Goal: Transaction & Acquisition: Purchase product/service

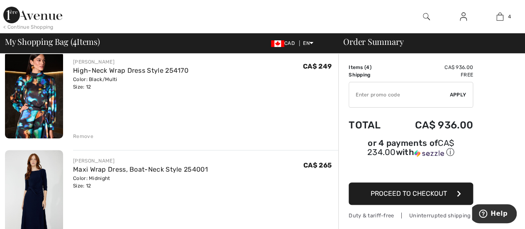
scroll to position [72, 0]
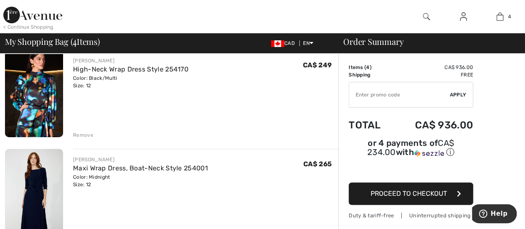
click at [81, 133] on div "Remove" at bounding box center [83, 134] width 20 height 7
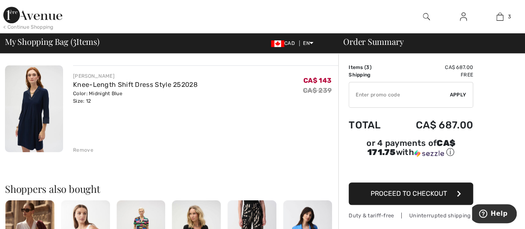
scroll to position [260, 0]
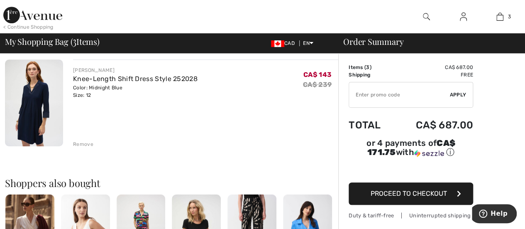
click at [81, 143] on div "Remove" at bounding box center [83, 143] width 20 height 7
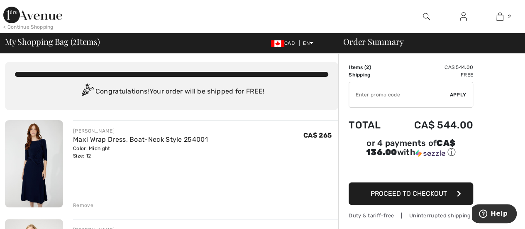
scroll to position [0, 0]
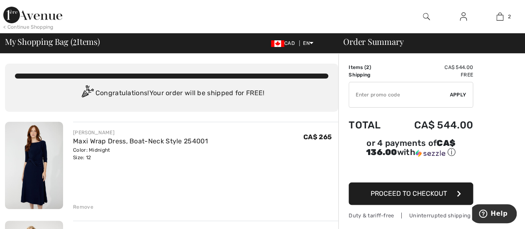
click at [41, 157] on img at bounding box center [34, 165] width 58 height 87
